Goal: Task Accomplishment & Management: Manage account settings

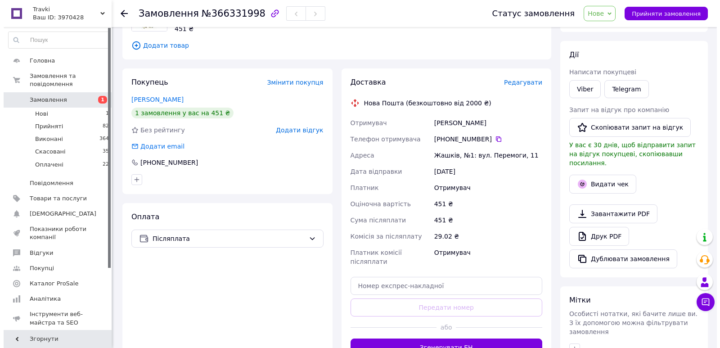
scroll to position [104, 0]
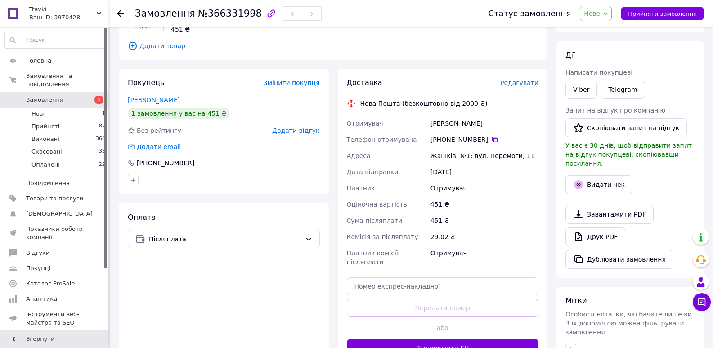
click at [521, 85] on span "Редагувати" at bounding box center [519, 82] width 38 height 7
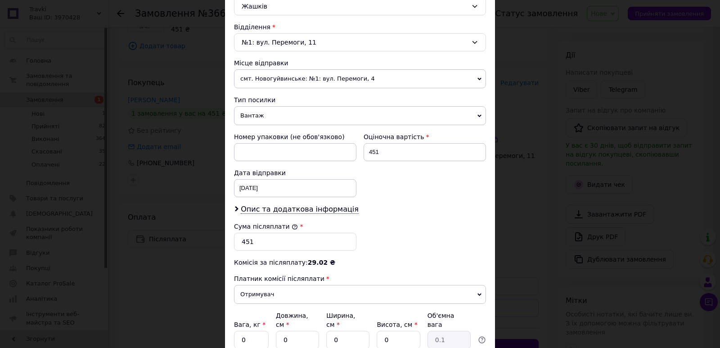
scroll to position [270, 0]
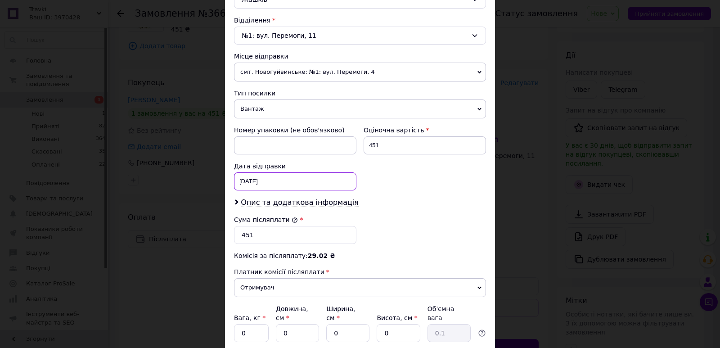
click at [278, 179] on div "[DATE] < 2025 > < Октябрь > Пн Вт Ср Чт Пт Сб Вс 29 30 1 2 3 4 5 6 7 8 9 10 11 …" at bounding box center [295, 181] width 122 height 18
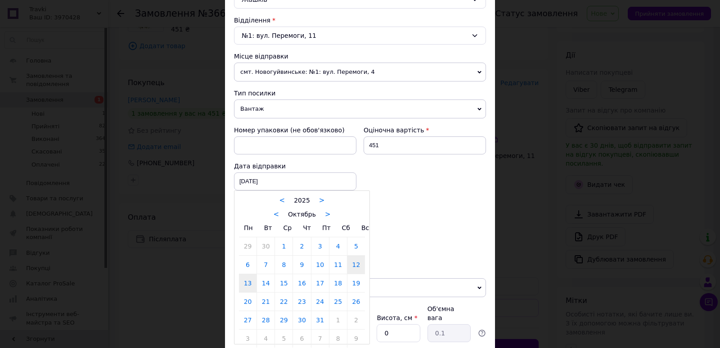
click at [243, 284] on link "13" at bounding box center [248, 283] width 18 height 18
type input "[DATE]"
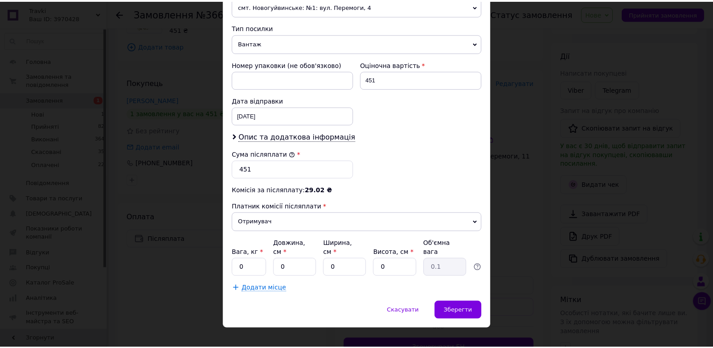
scroll to position [339, 0]
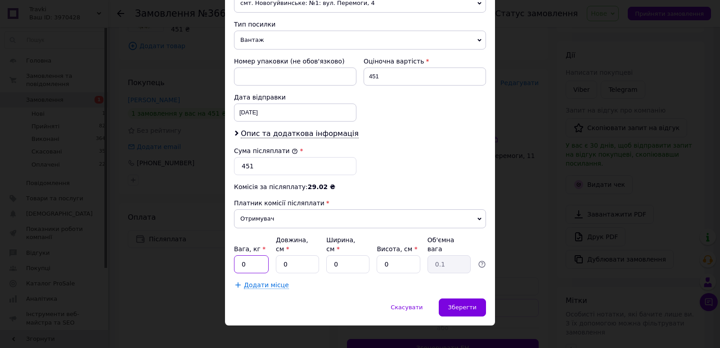
click at [251, 255] on input "0" at bounding box center [251, 264] width 35 height 18
type input "0.5"
drag, startPoint x: 296, startPoint y: 252, endPoint x: 282, endPoint y: 256, distance: 14.5
click at [282, 256] on input "0" at bounding box center [297, 264] width 43 height 18
type input "17"
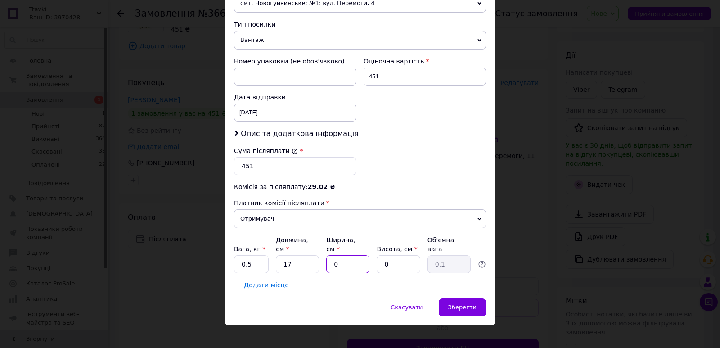
click at [332, 255] on input "0" at bounding box center [347, 264] width 43 height 18
type input "12"
click at [382, 255] on input "0" at bounding box center [397, 264] width 43 height 18
type input "9"
type input "0.46"
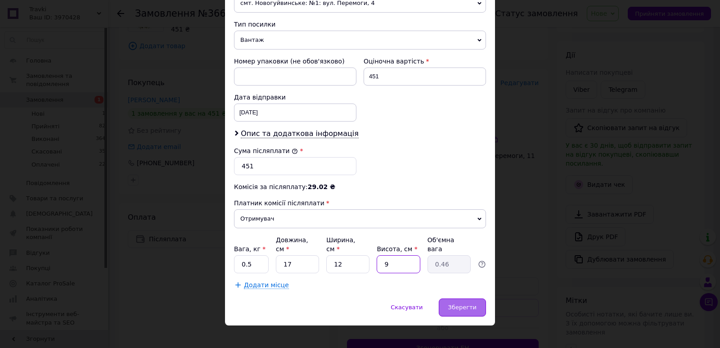
type input "9"
click at [455, 304] on span "Зберегти" at bounding box center [462, 307] width 28 height 7
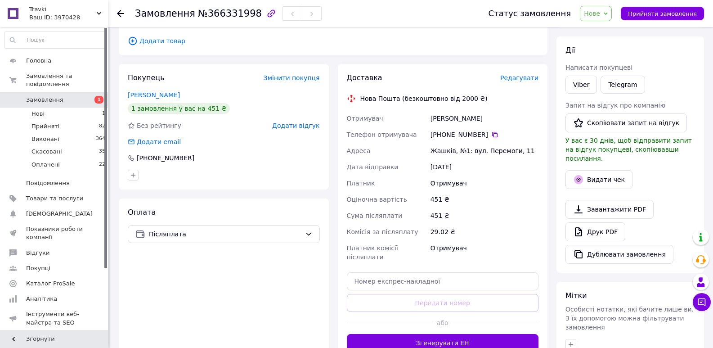
scroll to position [180, 0]
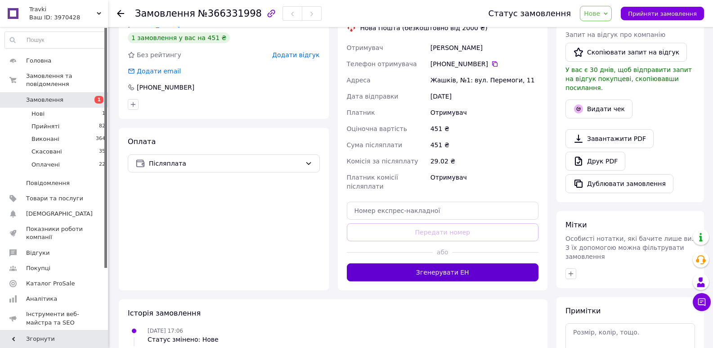
click at [444, 263] on button "Згенерувати ЕН" at bounding box center [443, 272] width 192 height 18
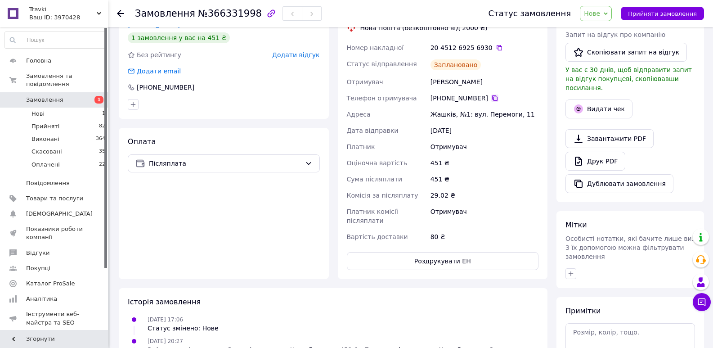
click at [492, 97] on icon at bounding box center [494, 97] width 5 height 5
click at [502, 323] on div "12.10.2025 17:06 Статус змінено: Нове" at bounding box center [333, 323] width 418 height 18
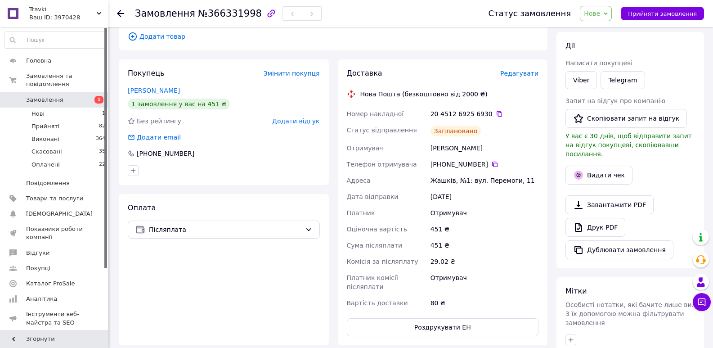
scroll to position [90, 0]
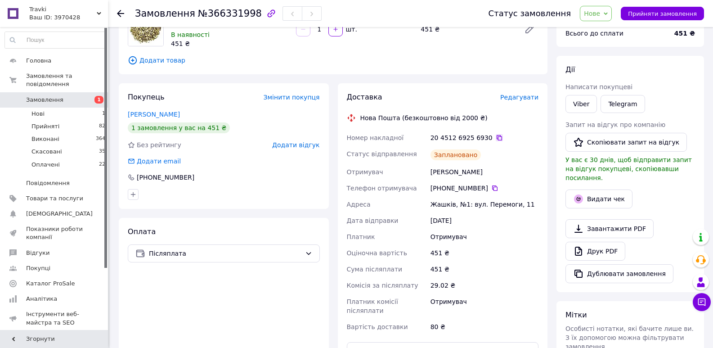
click at [497, 137] on icon at bounding box center [499, 137] width 5 height 5
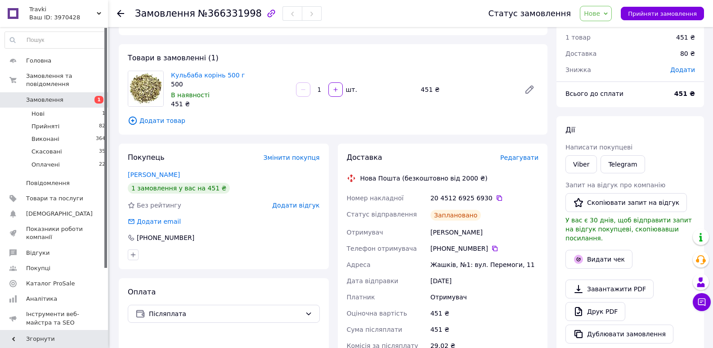
scroll to position [45, 0]
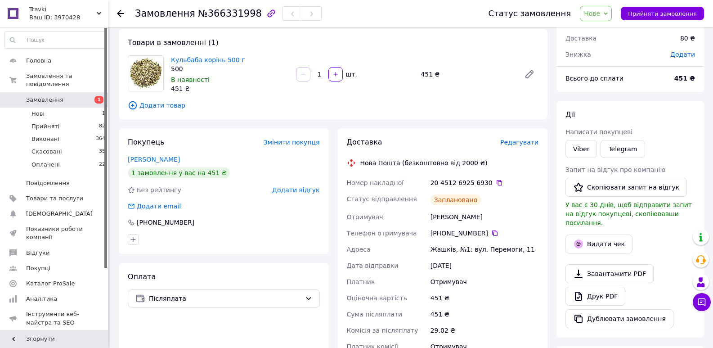
click at [483, 323] on div "29.02 ₴" at bounding box center [485, 330] width 112 height 16
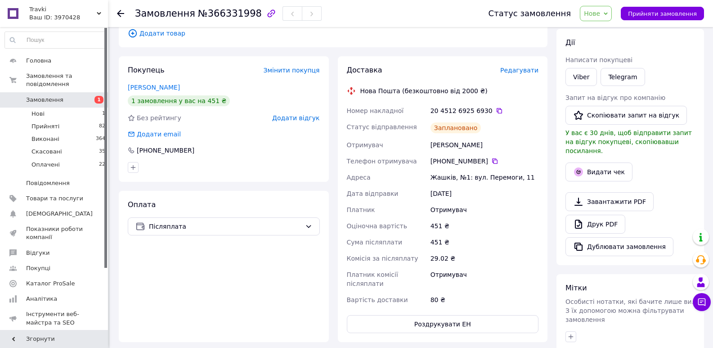
scroll to position [0, 0]
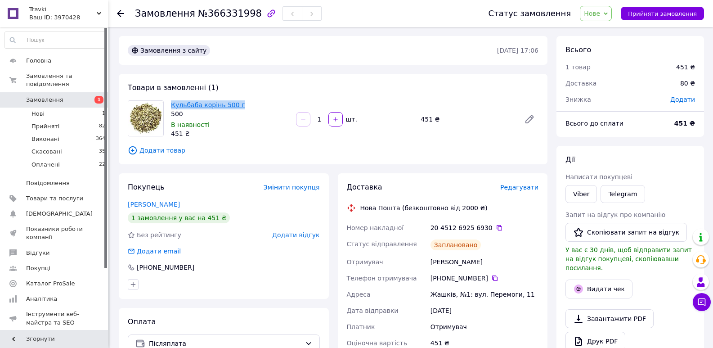
drag, startPoint x: 237, startPoint y: 103, endPoint x: 171, endPoint y: 103, distance: 65.7
click at [171, 103] on span "Кульбаба корінь 500 г" at bounding box center [230, 104] width 118 height 9
copy link "Кульбаба корінь 500 г"
click at [117, 14] on div "Замовлення №366331998 Статус замовлення Нове Прийнято Виконано Скасовано Оплаче…" at bounding box center [410, 13] width 605 height 27
click at [122, 15] on icon at bounding box center [120, 13] width 7 height 7
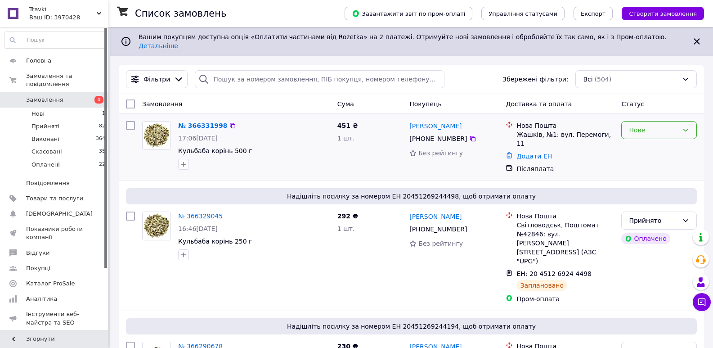
click at [644, 125] on div "Нове" at bounding box center [653, 130] width 49 height 10
click at [641, 141] on li "Прийнято" at bounding box center [659, 142] width 75 height 16
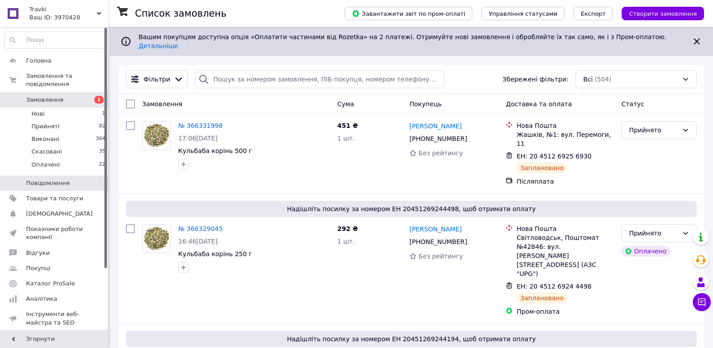
click at [58, 182] on link "Повідомлення 0" at bounding box center [55, 182] width 111 height 15
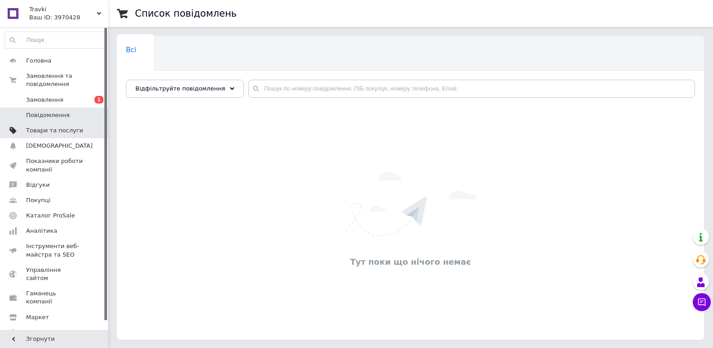
click at [45, 126] on span "Товари та послуги" at bounding box center [54, 130] width 57 height 8
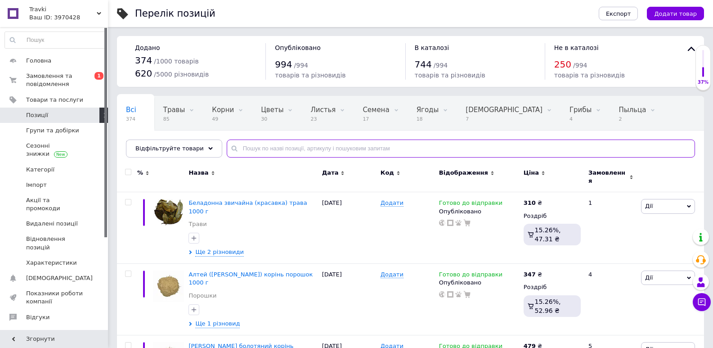
click at [309, 144] on input "text" at bounding box center [461, 148] width 468 height 18
type input "таволга"
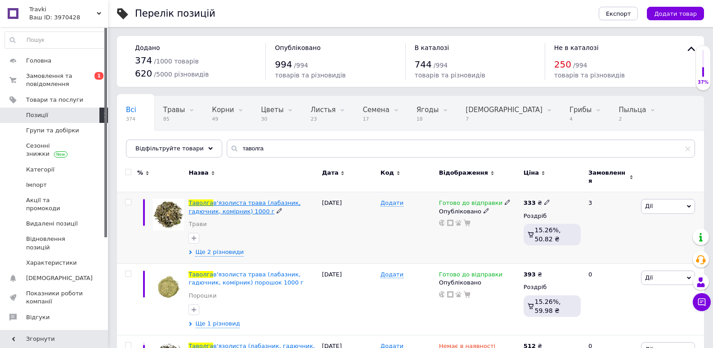
click at [233, 199] on span "в'язолиста трава (лабазник, гадючник, комірник) 1000 г" at bounding box center [244, 206] width 112 height 15
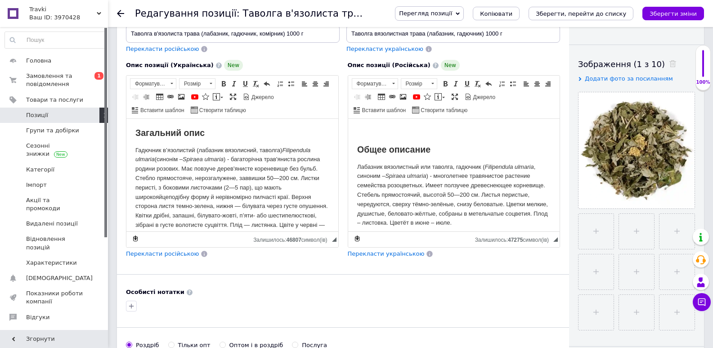
scroll to position [135, 0]
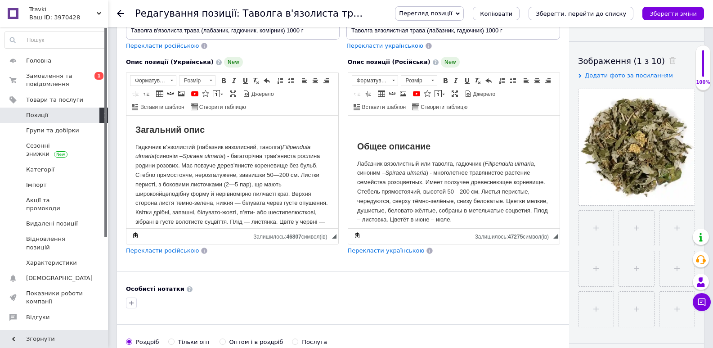
click at [432, 196] on p "Лабазник вязолистный или таволга, гадючник ( Filipendula ulmaria , синоним – Sp…" at bounding box center [454, 192] width 194 height 66
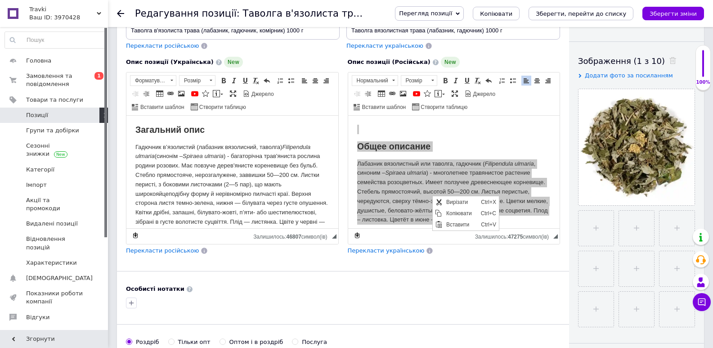
scroll to position [0, 0]
drag, startPoint x: 461, startPoint y: 210, endPoint x: 559, endPoint y: 263, distance: 111.5
click at [461, 210] on span "Копіювати" at bounding box center [461, 213] width 35 height 11
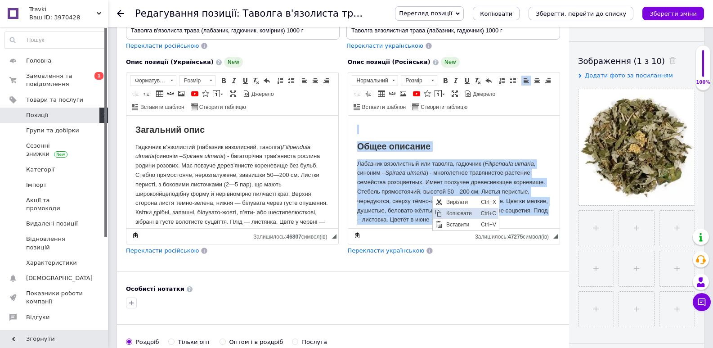
copy body "Lorem ipsumdol Sitametc adipiscinge sed doeiusm, temporin ( Utlaboreetd magnaal…"
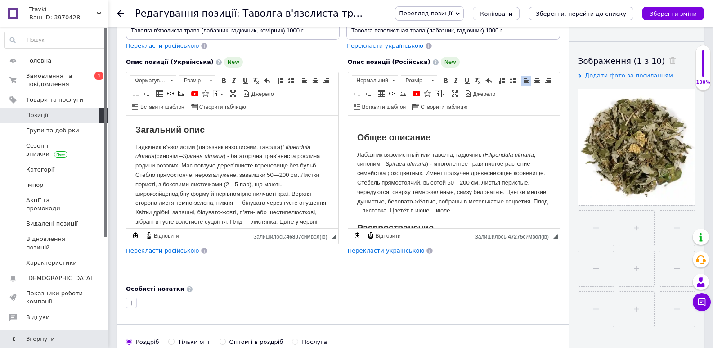
click at [190, 161] on p "Гадючник в’язолистий (лабазник вязолисний, таволга) Filipendula ulmaria (синоні…" at bounding box center [232, 190] width 194 height 94
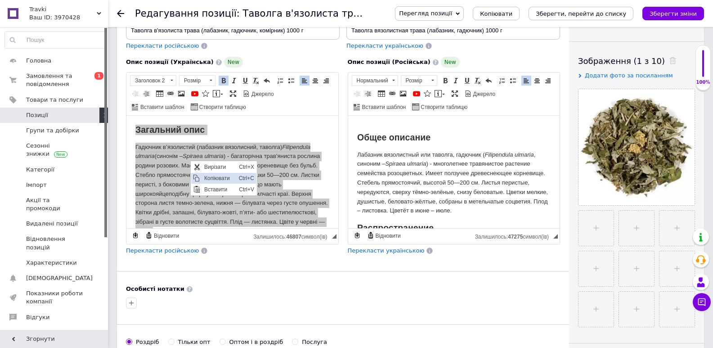
click at [219, 176] on span "Копіювати" at bounding box center [219, 178] width 35 height 11
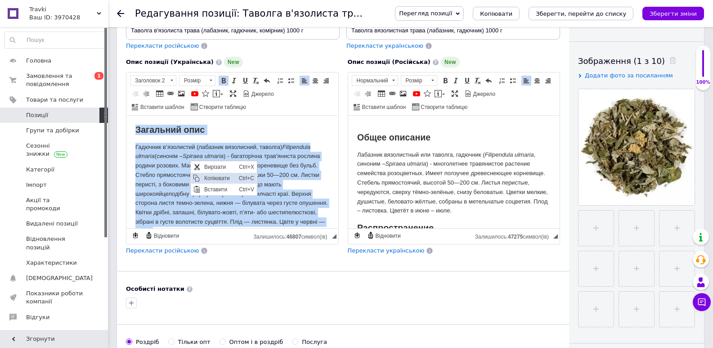
copy body "Loremipsu dolo Sitametc a’elitseddo (eiusmodt incididunt, utlabor) Etdoloremag …"
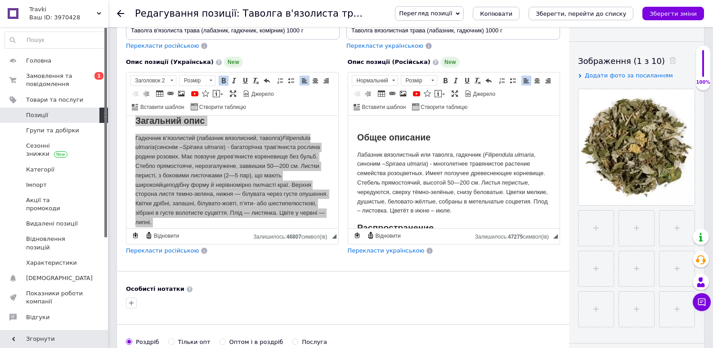
click at [422, 173] on p "Лабазник вязолистный или таволга, гадючник ( Filipendula ulmaria , синоним – Sp…" at bounding box center [454, 183] width 194 height 66
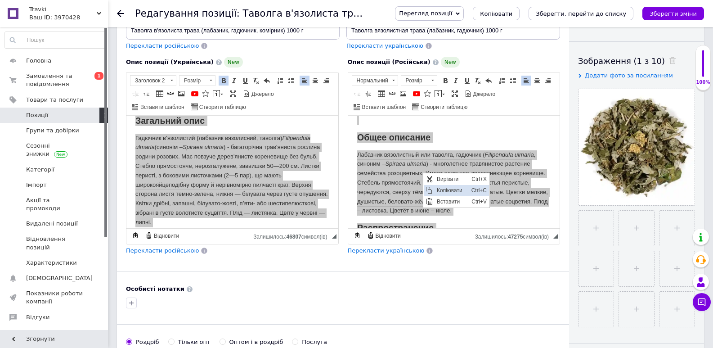
click at [449, 189] on span "Копіювати" at bounding box center [451, 190] width 35 height 11
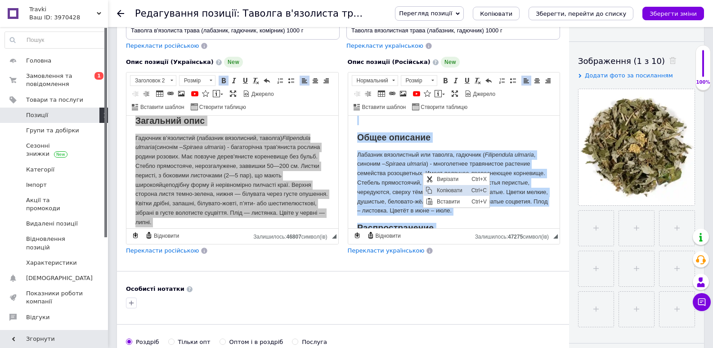
copy body "Lorem ipsumdol Sitametc adipiscinge sed doeiusm, temporin ( Utlaboreetd magnaal…"
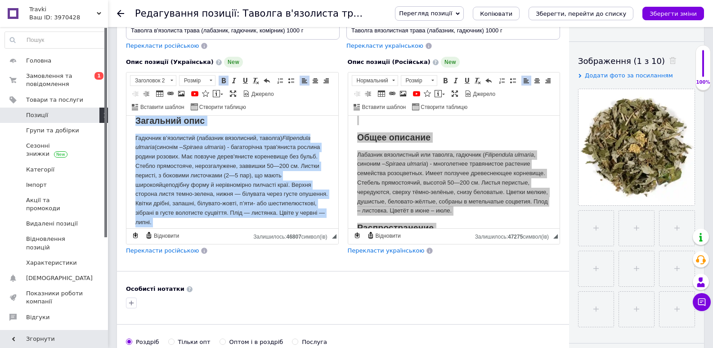
click at [246, 187] on p "Гадючник в’язолистий (лабазник вязолисний, таволга) Filipendula ulmaria (синоні…" at bounding box center [232, 181] width 194 height 94
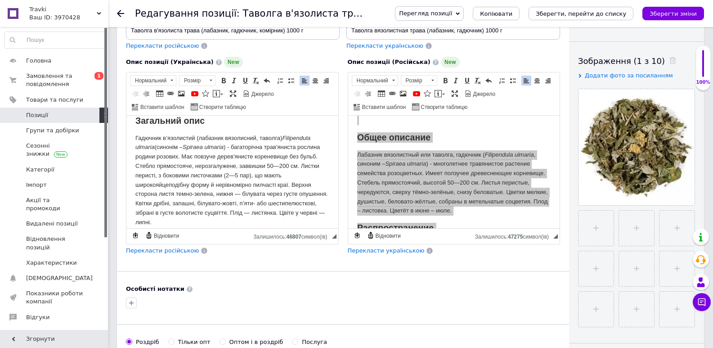
click at [220, 178] on p "Гадючник в’язолистий (лабазник вязолисний, таволга) Filipendula ulmaria (синоні…" at bounding box center [232, 181] width 194 height 94
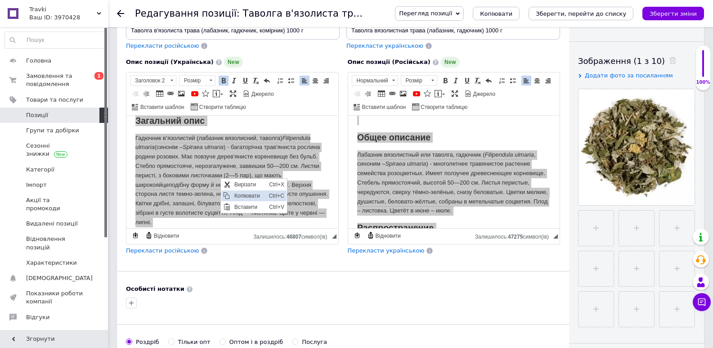
click at [255, 193] on span "Копіювати" at bounding box center [249, 195] width 35 height 11
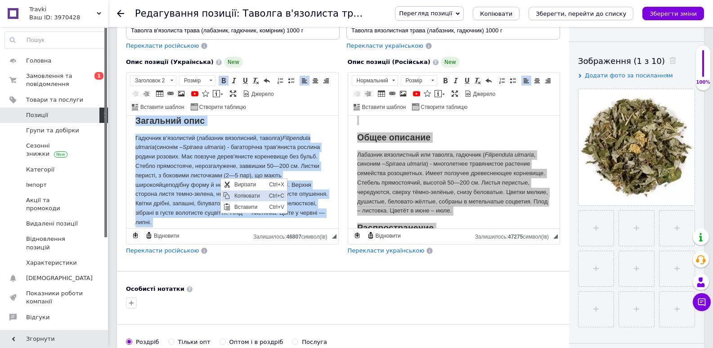
copy body "Loremipsu dolo Sitametc a’elitseddo (eiusmodt incididunt, utlabor) Etdoloremag …"
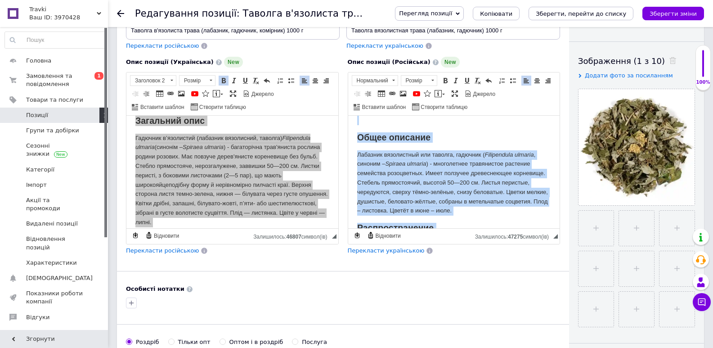
click at [437, 188] on p "Лабазник вязолистный или таволга, гадючник ( Filipendula ulmaria , синоним – Sp…" at bounding box center [454, 183] width 194 height 66
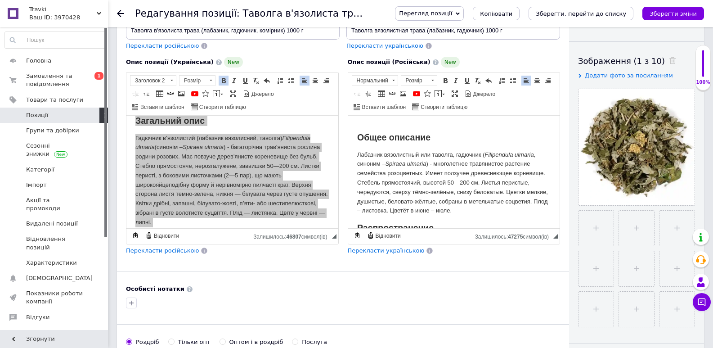
click at [419, 175] on p "Лабазник вязолистный или таволга, гадючник ( Filipendula ulmaria , синоним – Sp…" at bounding box center [454, 183] width 194 height 66
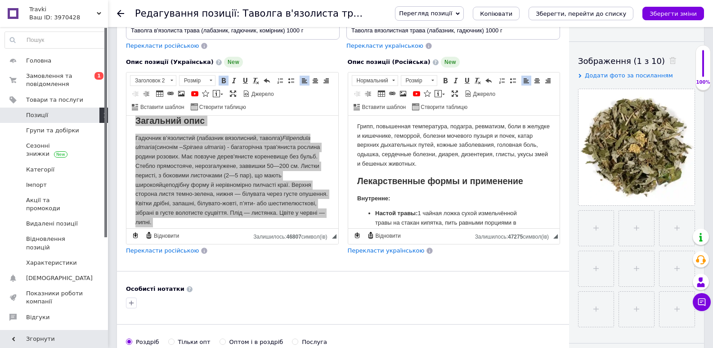
scroll to position [324, 0]
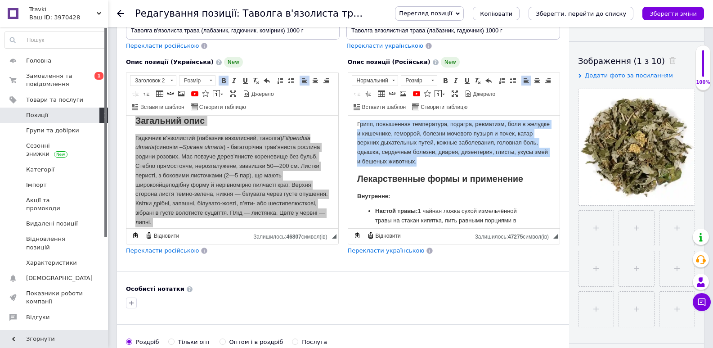
drag, startPoint x: 457, startPoint y: 171, endPoint x: 358, endPoint y: 129, distance: 108.0
click at [358, 129] on p "Грипп, повышенная температура, подагра, ревматизм, боли в желудке и кишечнике, …" at bounding box center [454, 143] width 194 height 47
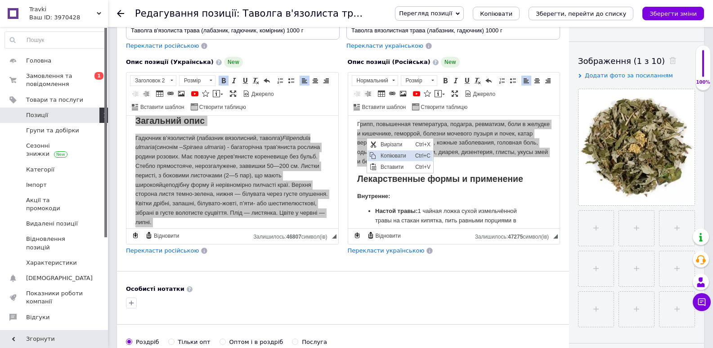
drag, startPoint x: 392, startPoint y: 154, endPoint x: 718, endPoint y: 238, distance: 337.1
click at [392, 154] on span "Копіювати" at bounding box center [395, 155] width 35 height 11
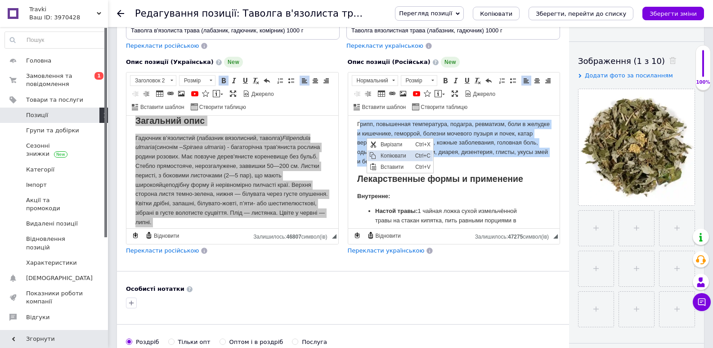
copy p "рипп, повышенная температура, подагра, ревматизм, боли в желудке и кишечнике, г…"
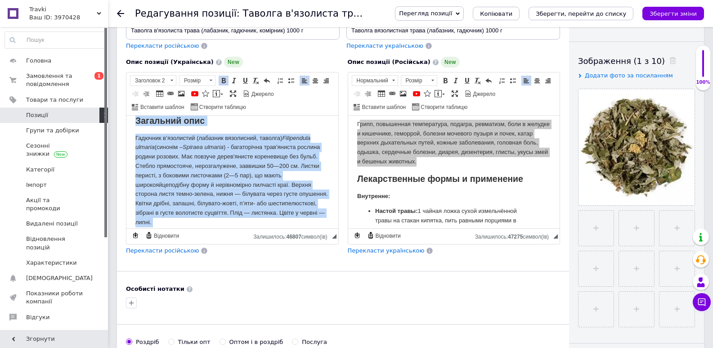
click at [222, 170] on p "Гадючник в’язолистий (лабазник вязолисний, таволга) Filipendula ulmaria (синоні…" at bounding box center [232, 181] width 194 height 94
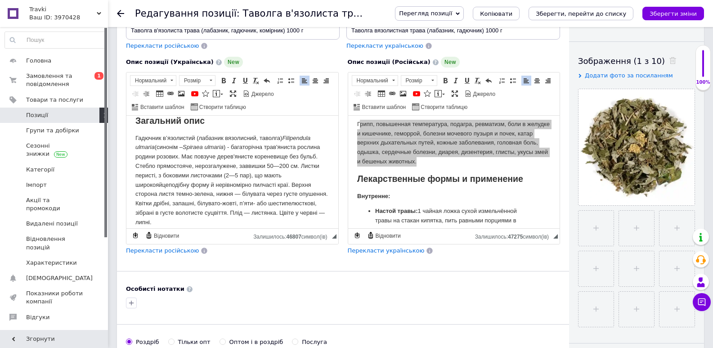
click at [217, 175] on p "Гадючник в’язолистий (лабазник вязолисний, таволга) Filipendula ulmaria (синоні…" at bounding box center [232, 181] width 194 height 94
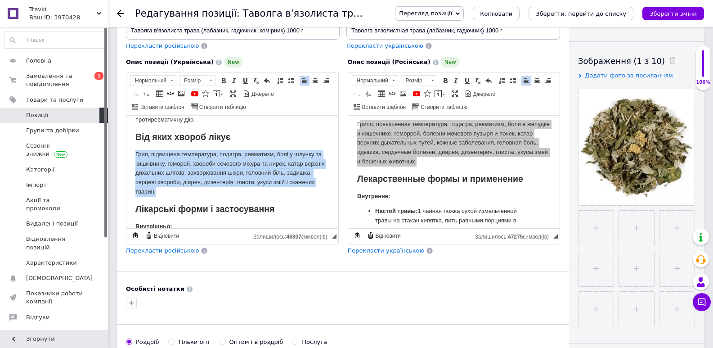
drag, startPoint x: 186, startPoint y: 189, endPoint x: 133, endPoint y: 153, distance: 64.1
click at [133, 153] on html "Загальний опис Гадючник в’язолистий (лабазник вязолисний, таволга) Filipendula …" at bounding box center [232, 198] width 212 height 812
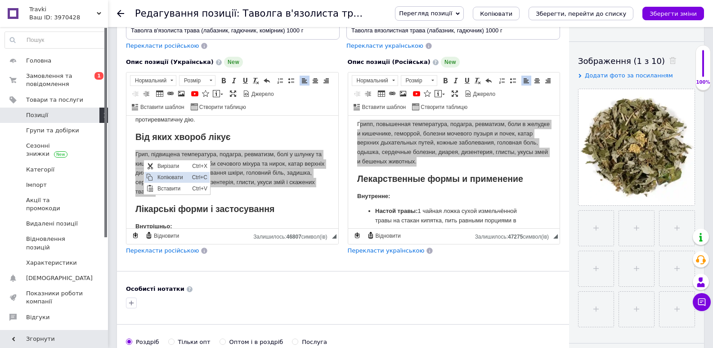
click at [175, 174] on span "Копіювати" at bounding box center [172, 177] width 35 height 11
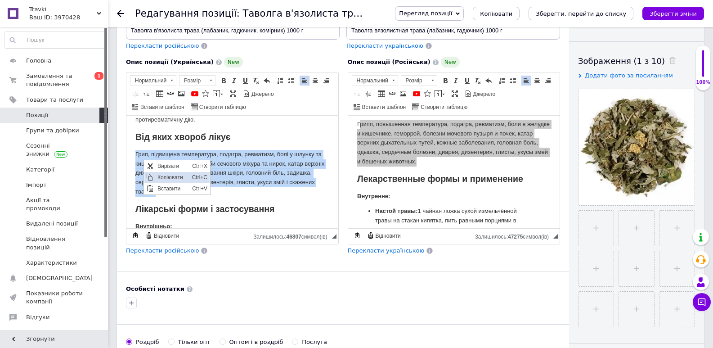
copy p "Грип, підвищена температура, подагра, ревматизм, болі у шлунку та кишківнику, г…"
